Goal: Transaction & Acquisition: Purchase product/service

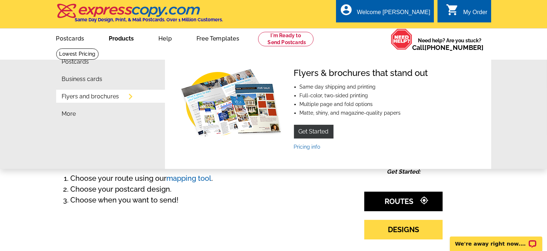
scroll to position [36, 0]
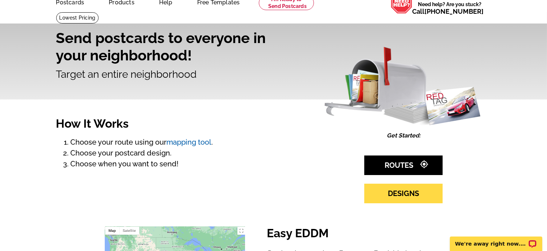
click at [188, 143] on link "mapping tool" at bounding box center [189, 142] width 45 height 9
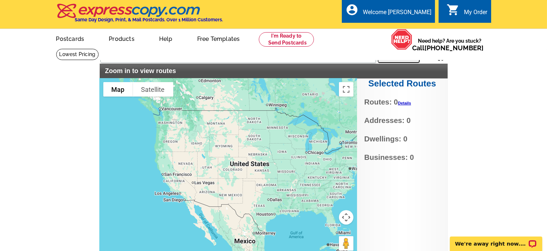
click at [405, 102] on link "Details" at bounding box center [404, 103] width 13 height 4
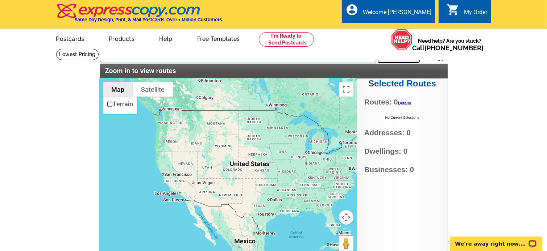
click at [123, 88] on button "Map" at bounding box center [118, 89] width 30 height 14
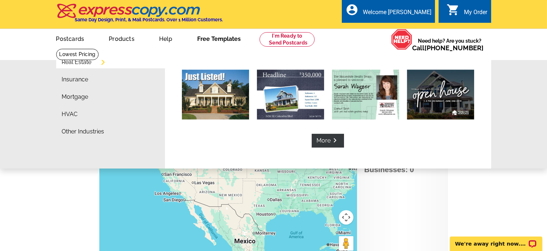
click at [91, 62] on link "Real Estate" at bounding box center [77, 62] width 30 height 6
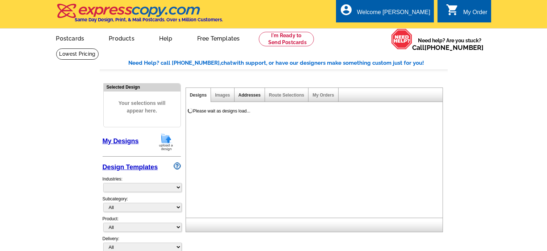
select select "785"
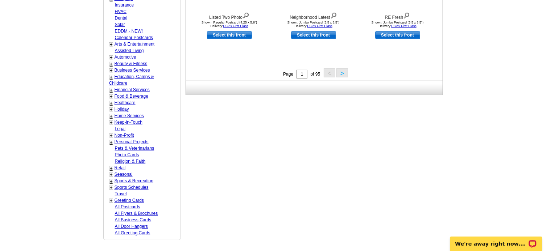
scroll to position [217, 0]
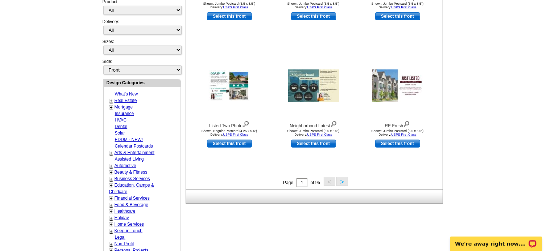
click at [120, 98] on link "Real Estate" at bounding box center [125, 100] width 22 height 5
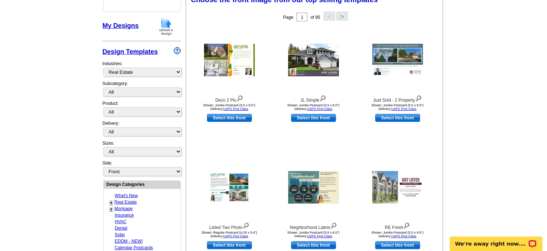
scroll to position [107, 0]
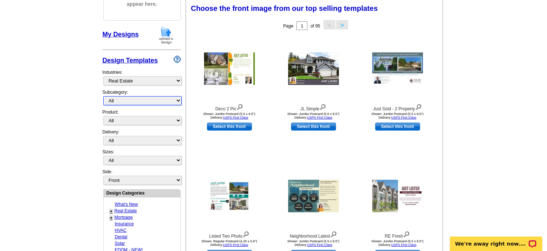
click at [179, 100] on select "All RE/MAX® Referrals Keller Williams® Berkshire Hathaway Home Services Century…" at bounding box center [142, 100] width 78 height 9
select select "1208"
click at [103, 96] on select "All RE/MAX® Referrals Keller Williams® Berkshire Hathaway Home Services Century…" at bounding box center [142, 100] width 78 height 9
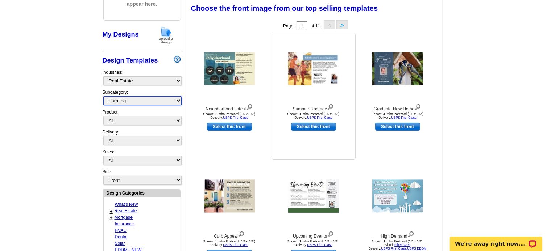
scroll to position [143, 0]
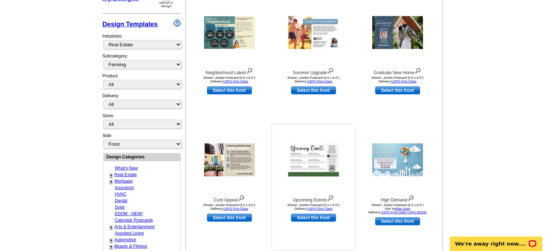
click at [301, 166] on img at bounding box center [313, 159] width 51 height 33
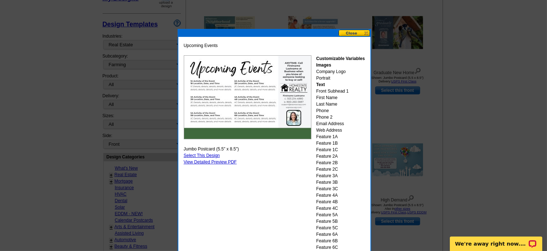
click at [353, 33] on button at bounding box center [354, 33] width 32 height 7
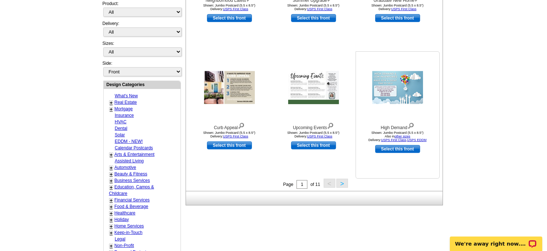
scroll to position [252, 0]
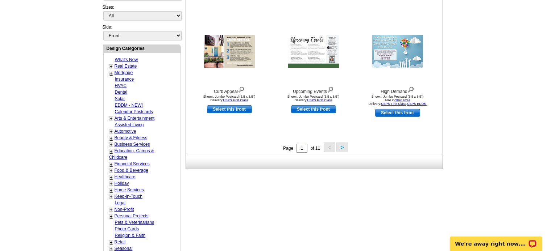
click at [339, 146] on button ">" at bounding box center [342, 147] width 12 height 9
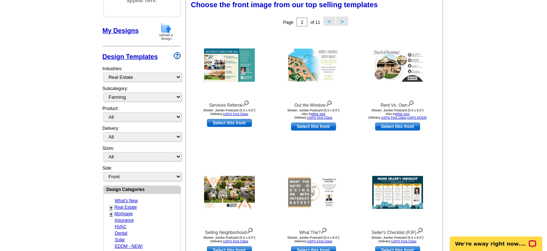
scroll to position [107, 0]
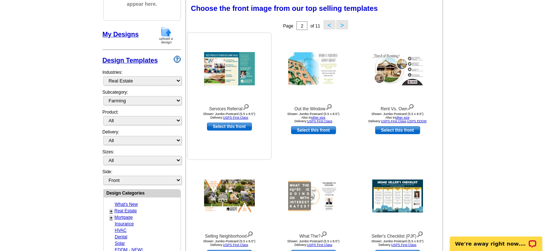
click at [236, 77] on img at bounding box center [229, 68] width 51 height 33
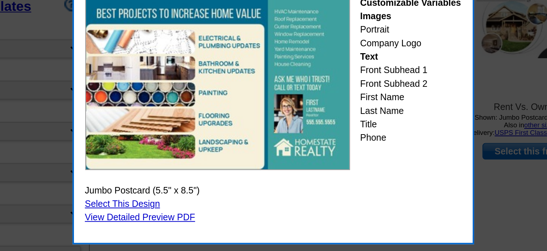
scroll to position [94, 0]
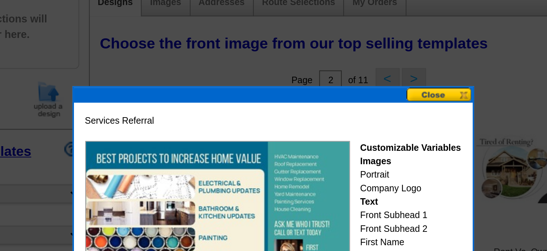
click at [347, 45] on button at bounding box center [354, 45] width 32 height 7
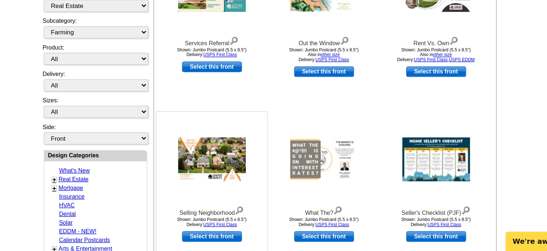
scroll to position [120, 0]
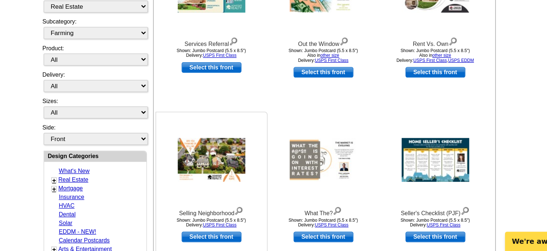
click at [232, 239] on link "Select this front" at bounding box center [229, 241] width 45 height 8
select select "2"
select select "back"
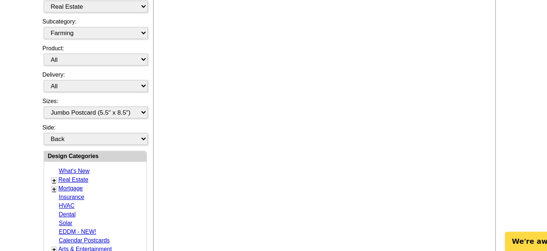
scroll to position [0, 0]
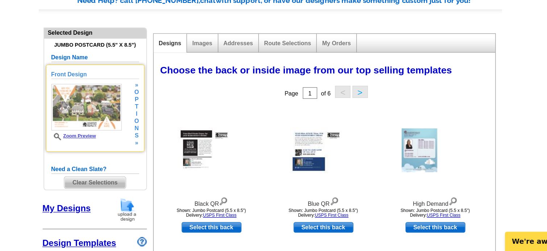
click at [141, 148] on img at bounding box center [135, 143] width 53 height 35
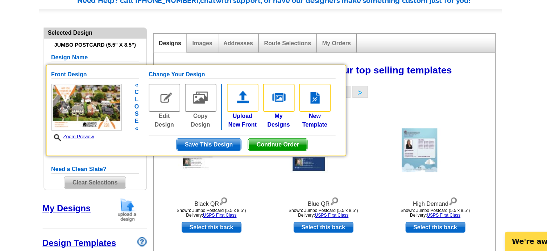
click at [135, 145] on img at bounding box center [135, 143] width 53 height 35
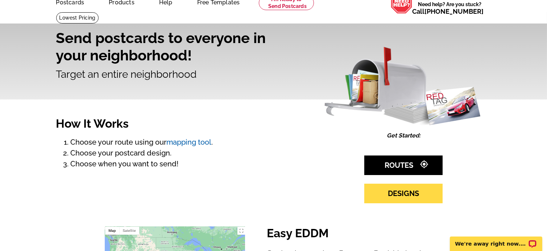
click at [182, 142] on link "mapping tool" at bounding box center [189, 142] width 45 height 9
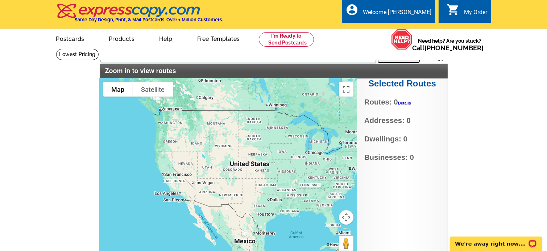
click at [404, 101] on link "Details" at bounding box center [404, 103] width 13 height 4
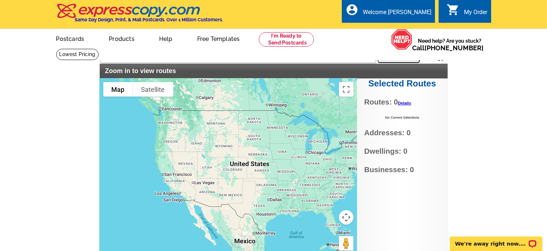
click at [381, 87] on h2 "Selected Routes" at bounding box center [402, 84] width 91 height 11
click at [103, 56] on input "text" at bounding box center [237, 56] width 275 height 13
type input "07828"
click at [387, 52] on button "Search" at bounding box center [398, 56] width 42 height 14
click at [386, 56] on button "Search" at bounding box center [398, 56] width 42 height 14
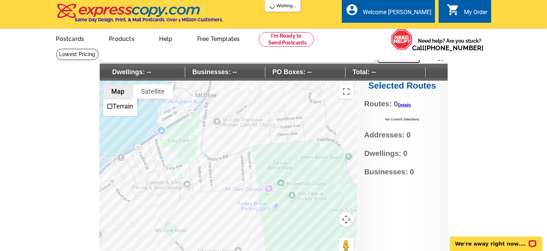
click at [125, 89] on button "Map" at bounding box center [118, 91] width 30 height 14
click at [144, 74] on span "Dwellings: --" at bounding box center [145, 72] width 80 height 10
click at [150, 72] on span "Dwellings: --" at bounding box center [145, 72] width 80 height 10
click at [151, 71] on span "Dwellings: --" at bounding box center [145, 72] width 80 height 10
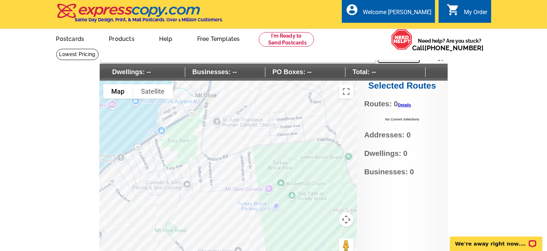
click at [151, 72] on span "Dwellings: --" at bounding box center [145, 72] width 80 height 10
